Goal: Task Accomplishment & Management: Manage account settings

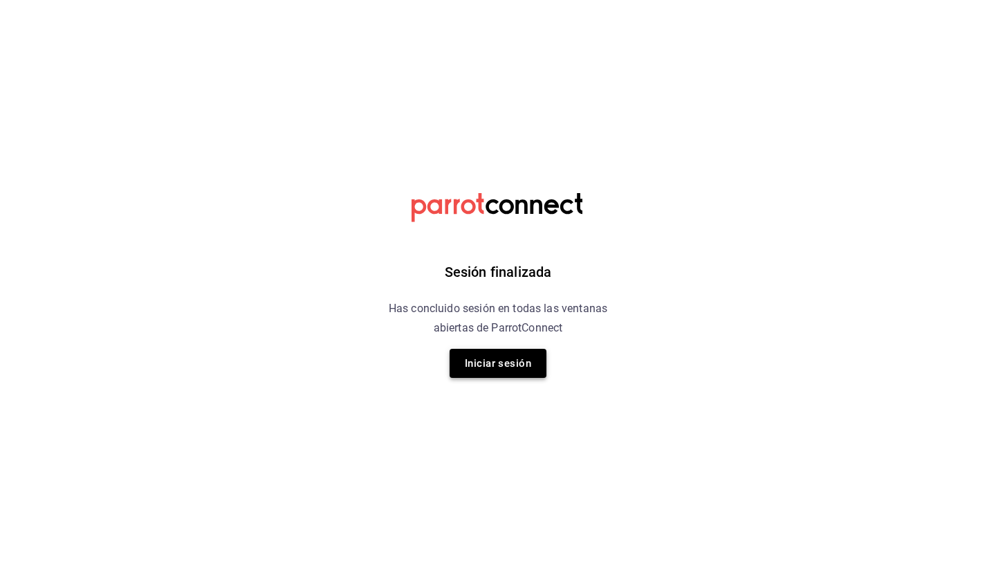
click at [479, 369] on button "Iniciar sesión" at bounding box center [497, 363] width 97 height 29
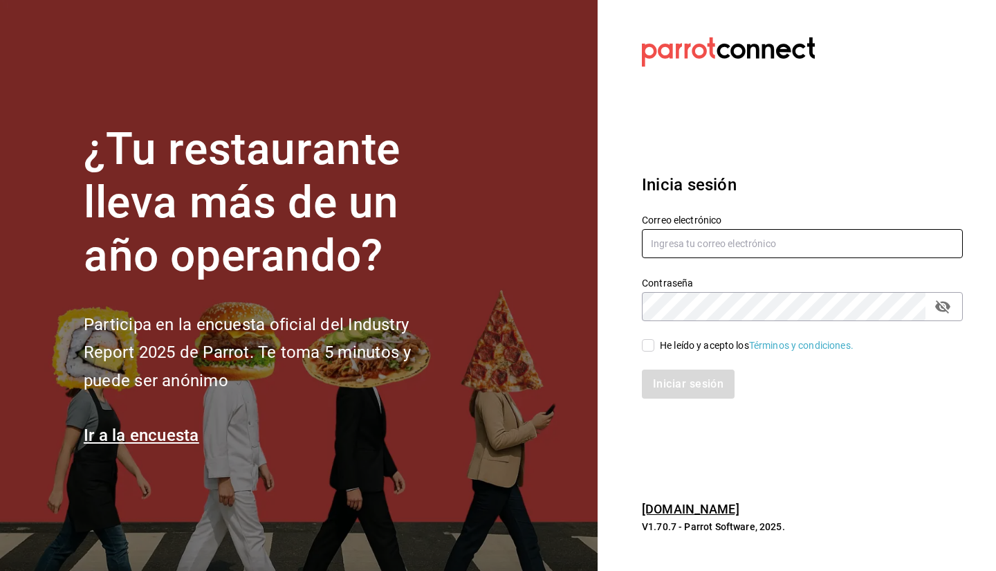
click at [674, 249] on input "text" at bounding box center [802, 243] width 321 height 29
type input "[EMAIL_ADDRESS][DOMAIN_NAME]"
click at [642, 347] on input "He leído y acepto los Términos y condiciones." at bounding box center [648, 345] width 12 height 12
checkbox input "true"
click at [660, 384] on button "Iniciar sesión" at bounding box center [689, 383] width 94 height 29
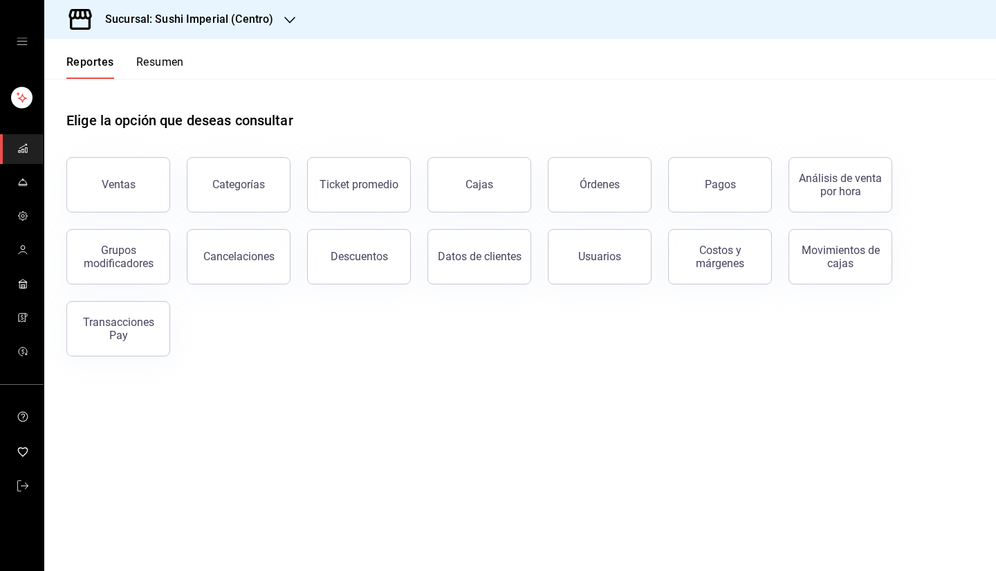
click at [19, 42] on icon "open drawer" at bounding box center [22, 41] width 11 height 11
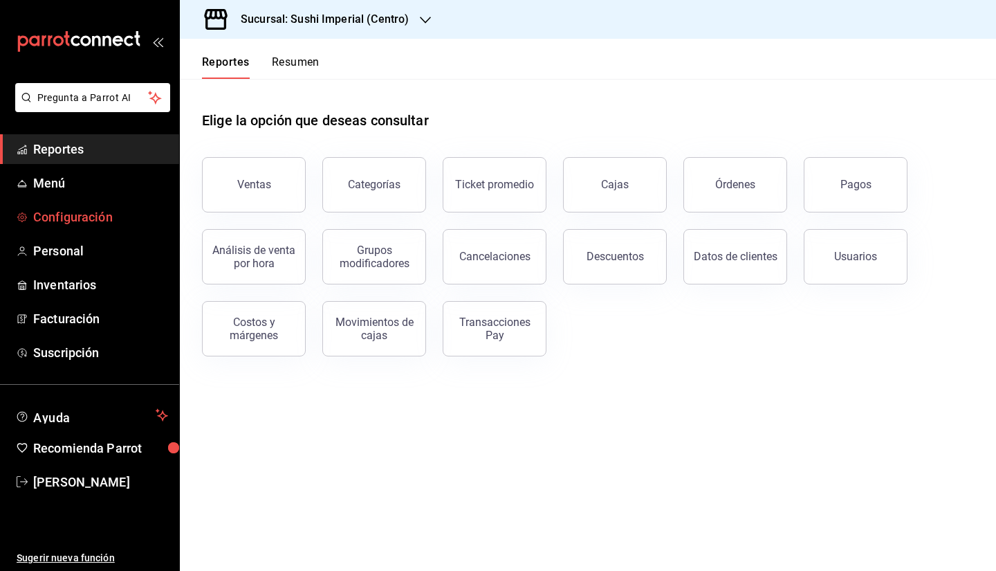
click at [59, 225] on span "Configuración" at bounding box center [100, 216] width 135 height 19
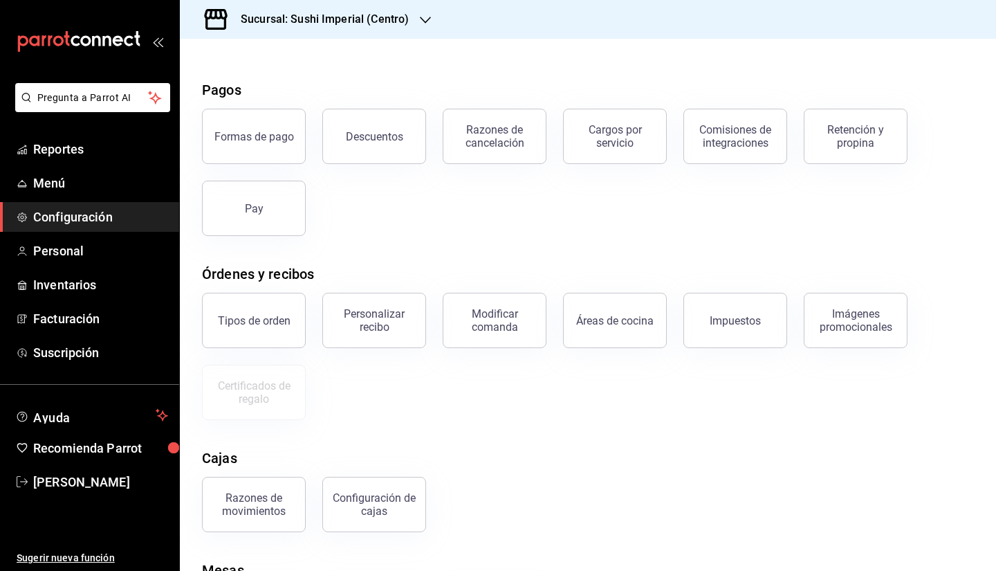
scroll to position [131, 0]
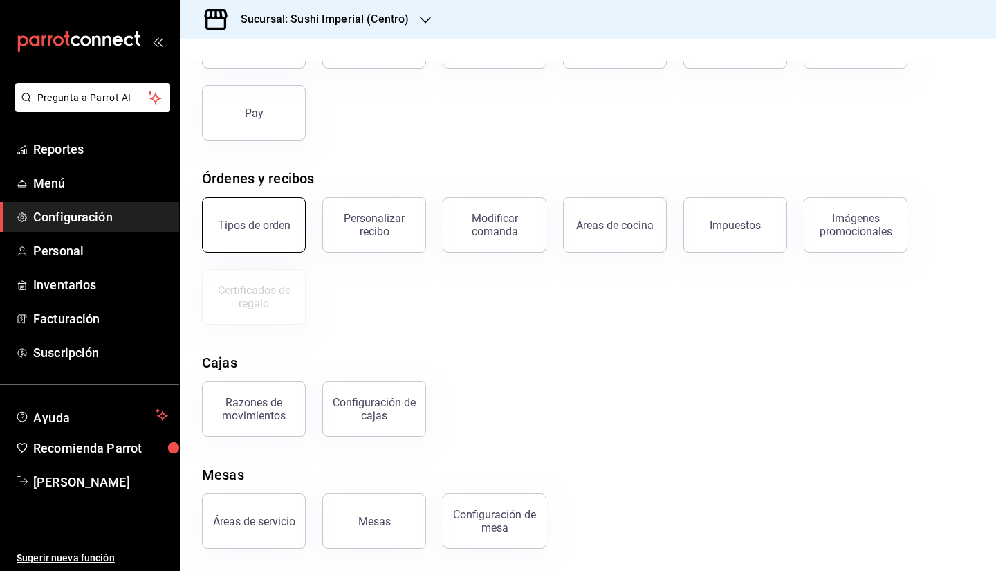
click at [249, 228] on div "Tipos de orden" at bounding box center [254, 225] width 73 height 13
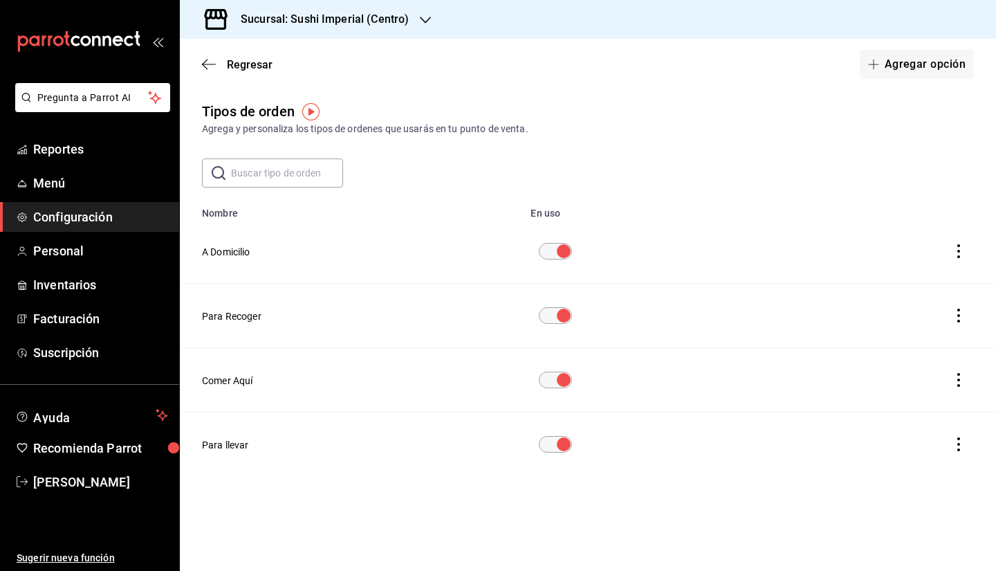
drag, startPoint x: 230, startPoint y: 245, endPoint x: 246, endPoint y: 423, distance: 178.5
click at [252, 381] on tbody "A Domicilio Para Recoger Comer Aquí Para llevar" at bounding box center [588, 347] width 816 height 257
drag, startPoint x: 228, startPoint y: 447, endPoint x: 251, endPoint y: 358, distance: 92.1
click at [251, 358] on tbody "A Domicilio Para Recoger Comer Aquí Para llevar" at bounding box center [588, 347] width 816 height 257
click at [961, 250] on icon "actions" at bounding box center [959, 251] width 14 height 14
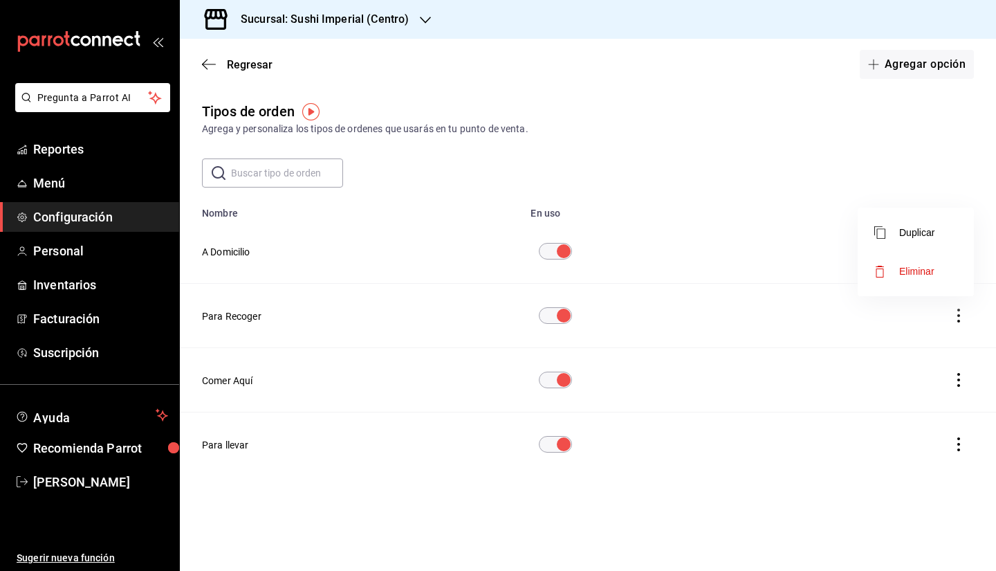
click at [586, 210] on div at bounding box center [498, 285] width 996 height 571
click at [232, 377] on button "Comer Aquí" at bounding box center [227, 380] width 51 height 14
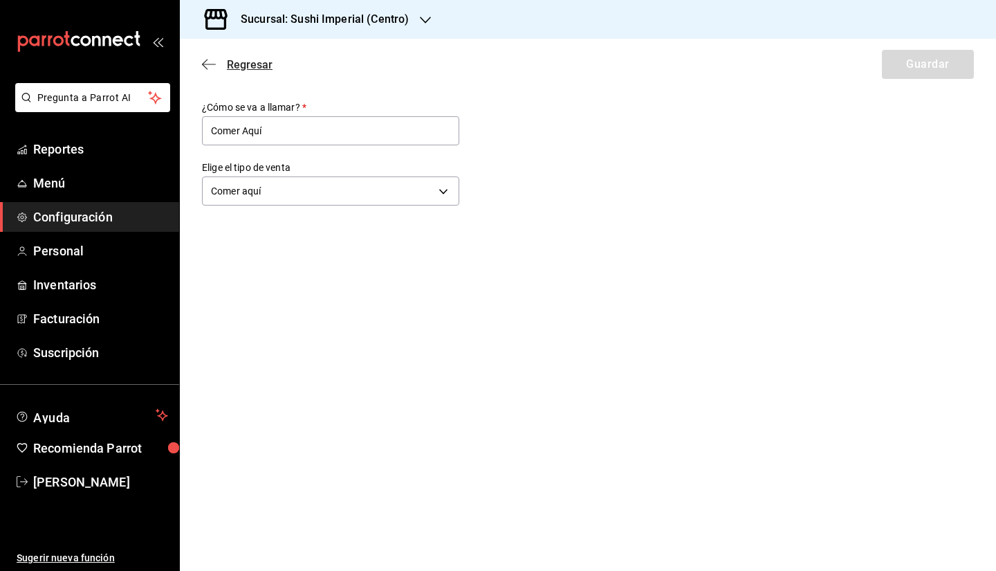
click at [216, 66] on span "Regresar" at bounding box center [237, 64] width 71 height 13
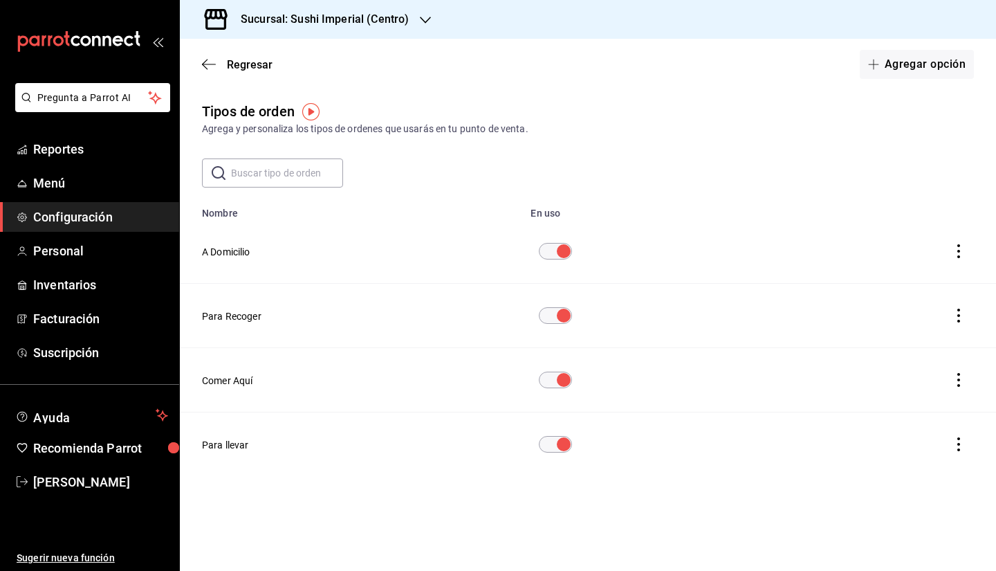
click at [311, 117] on img "button" at bounding box center [310, 111] width 17 height 17
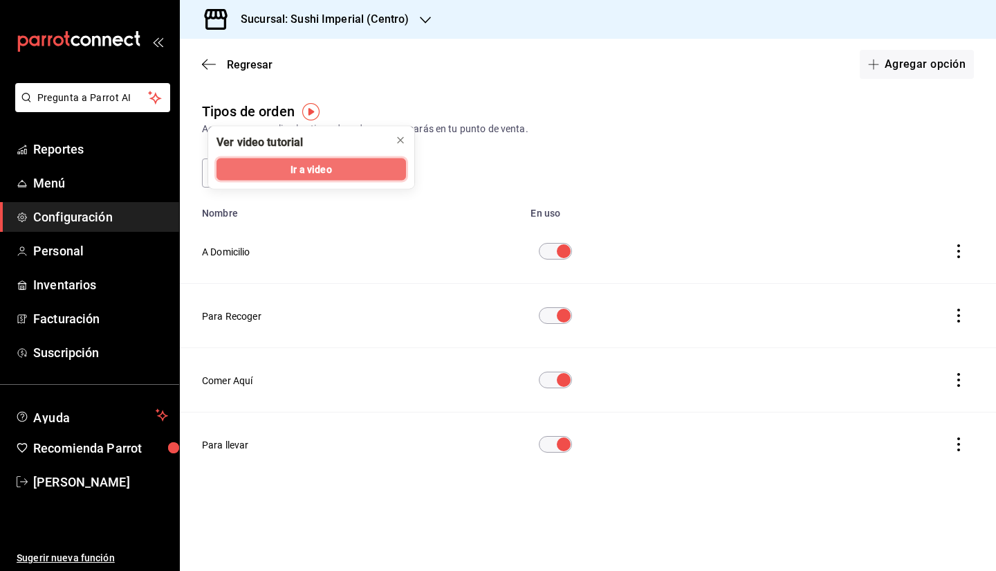
click at [300, 169] on span "Ir a video" at bounding box center [310, 169] width 41 height 15
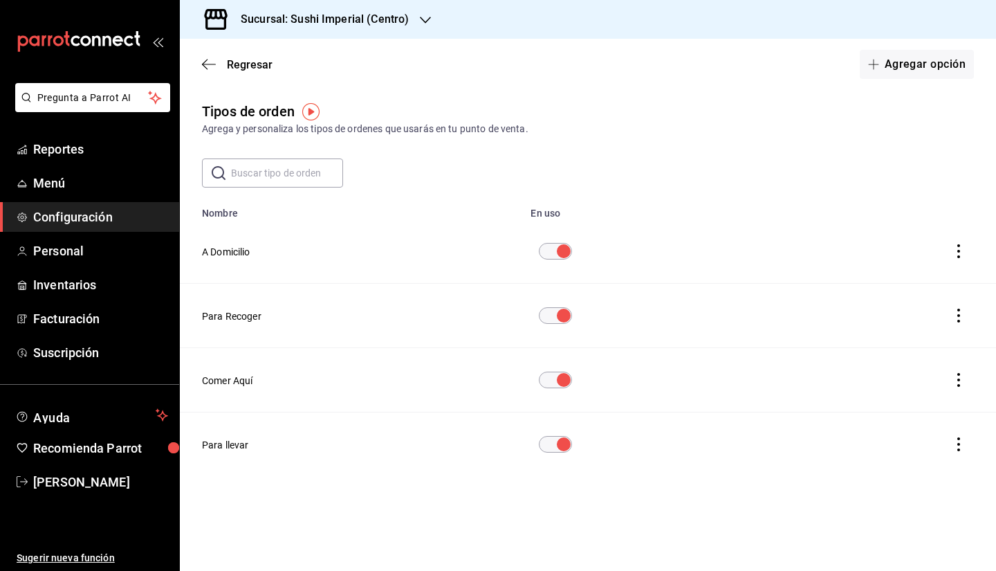
click at [60, 222] on span "Configuración" at bounding box center [100, 216] width 135 height 19
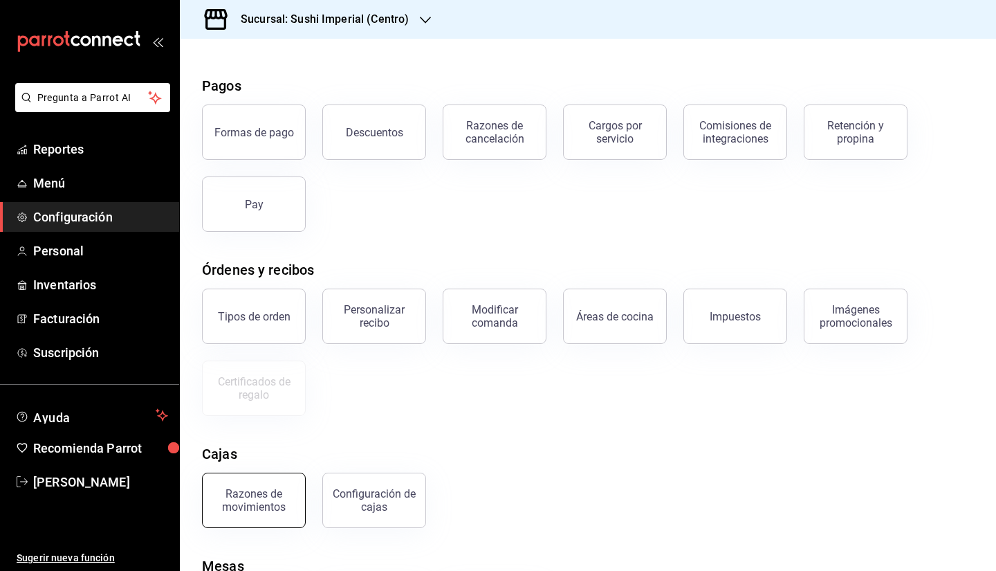
scroll to position [131, 0]
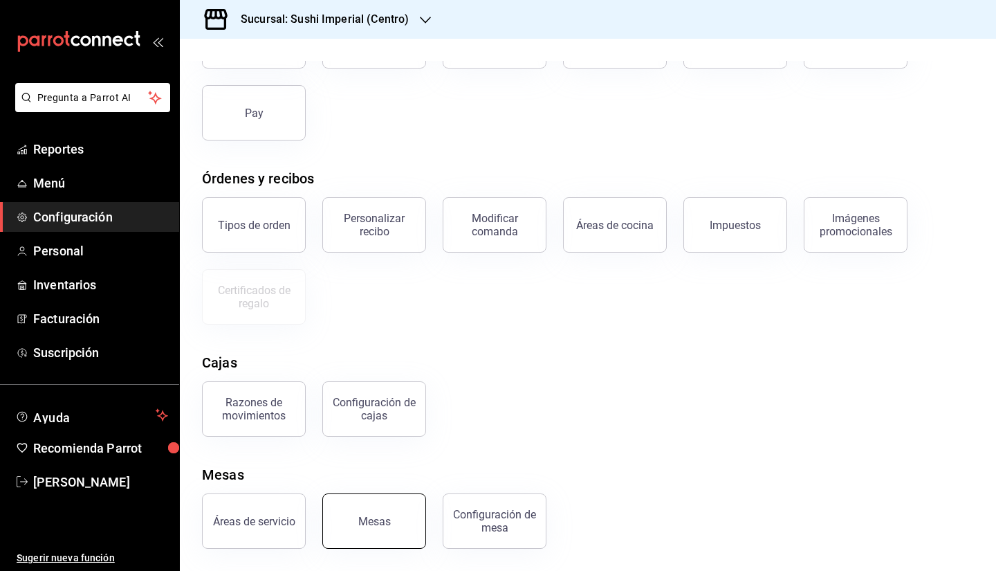
click at [393, 517] on button "Mesas" at bounding box center [374, 520] width 104 height 55
